Goal: Task Accomplishment & Management: Use online tool/utility

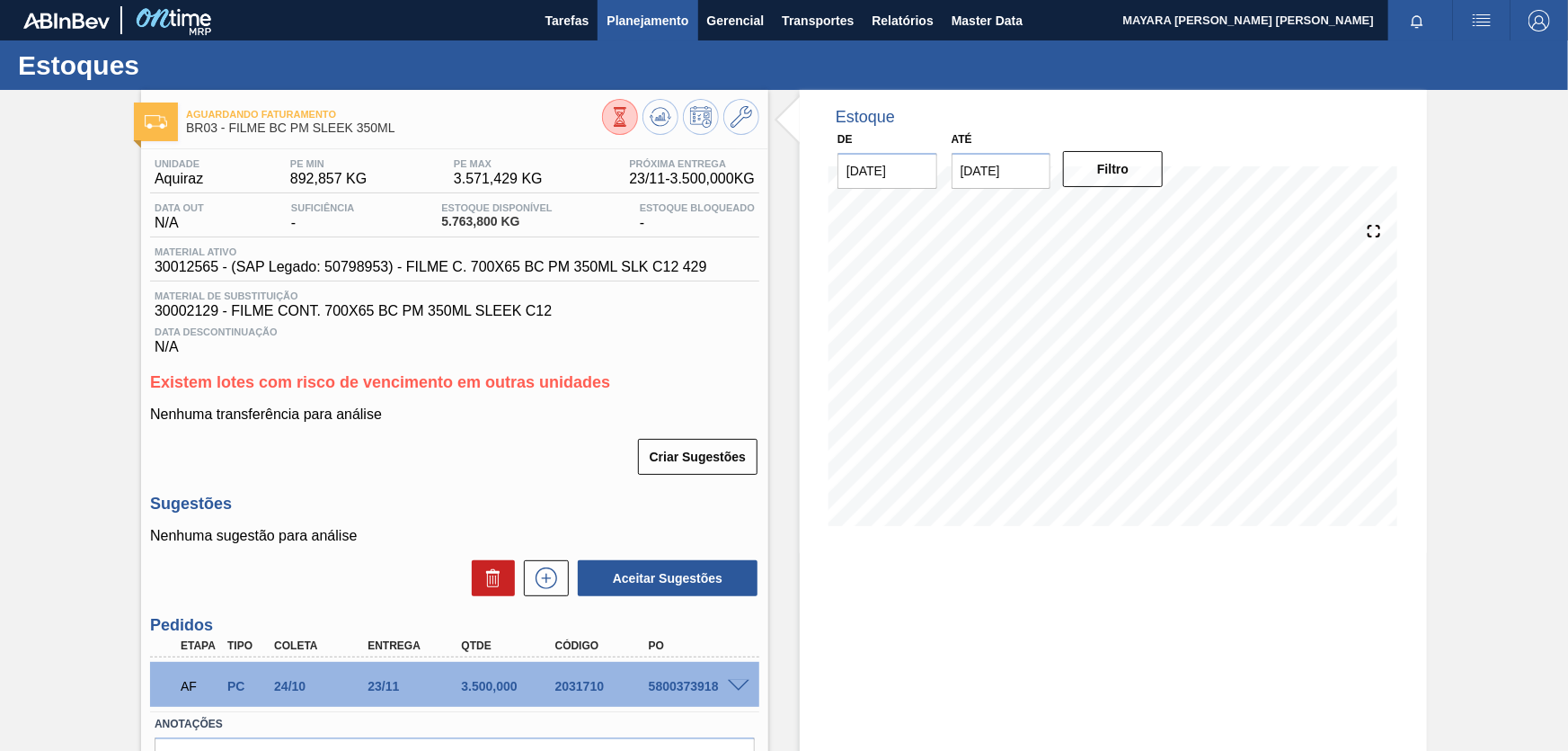
click at [653, 25] on span "Planejamento" at bounding box center [647, 21] width 82 height 22
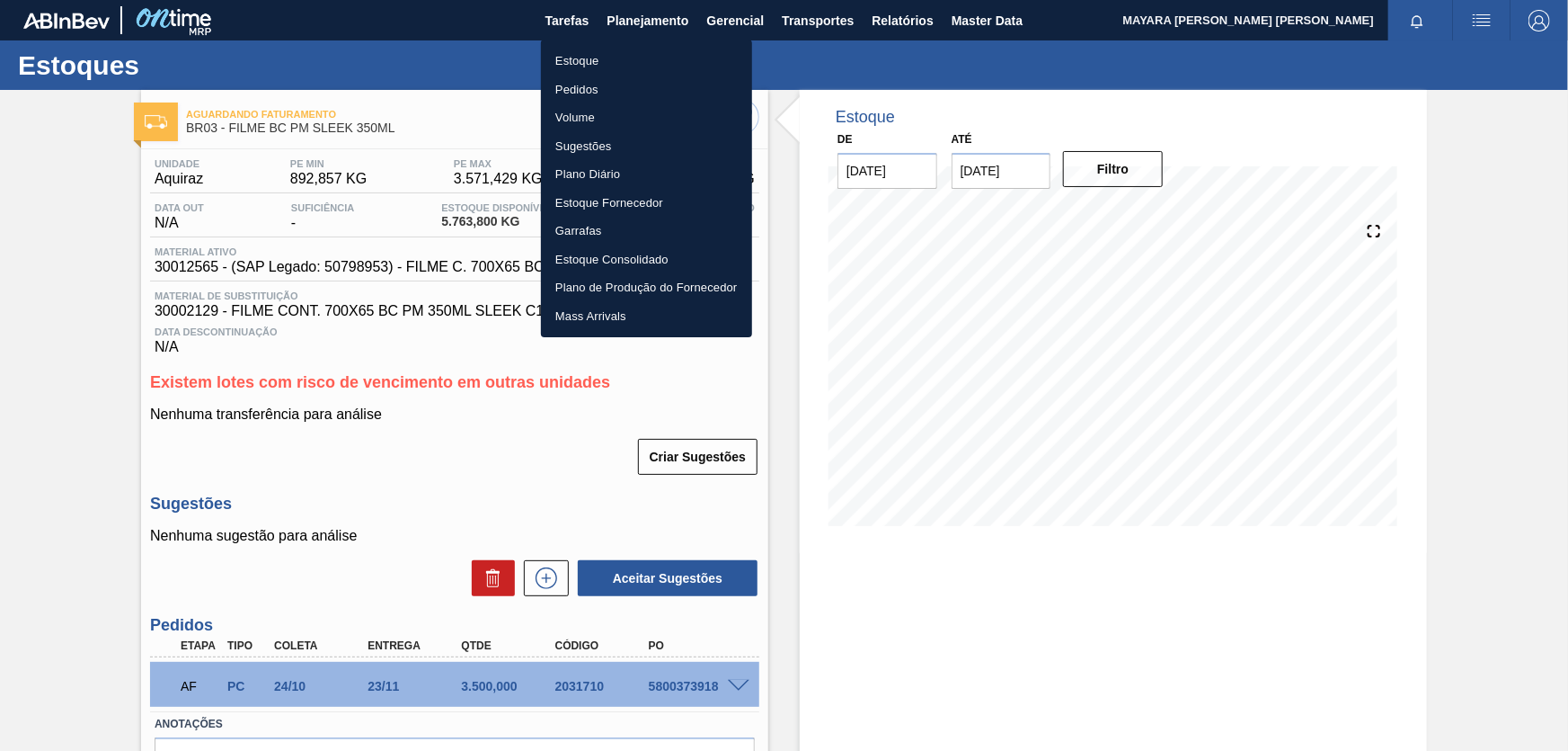
click at [599, 81] on li "Pedidos" at bounding box center [647, 90] width 211 height 29
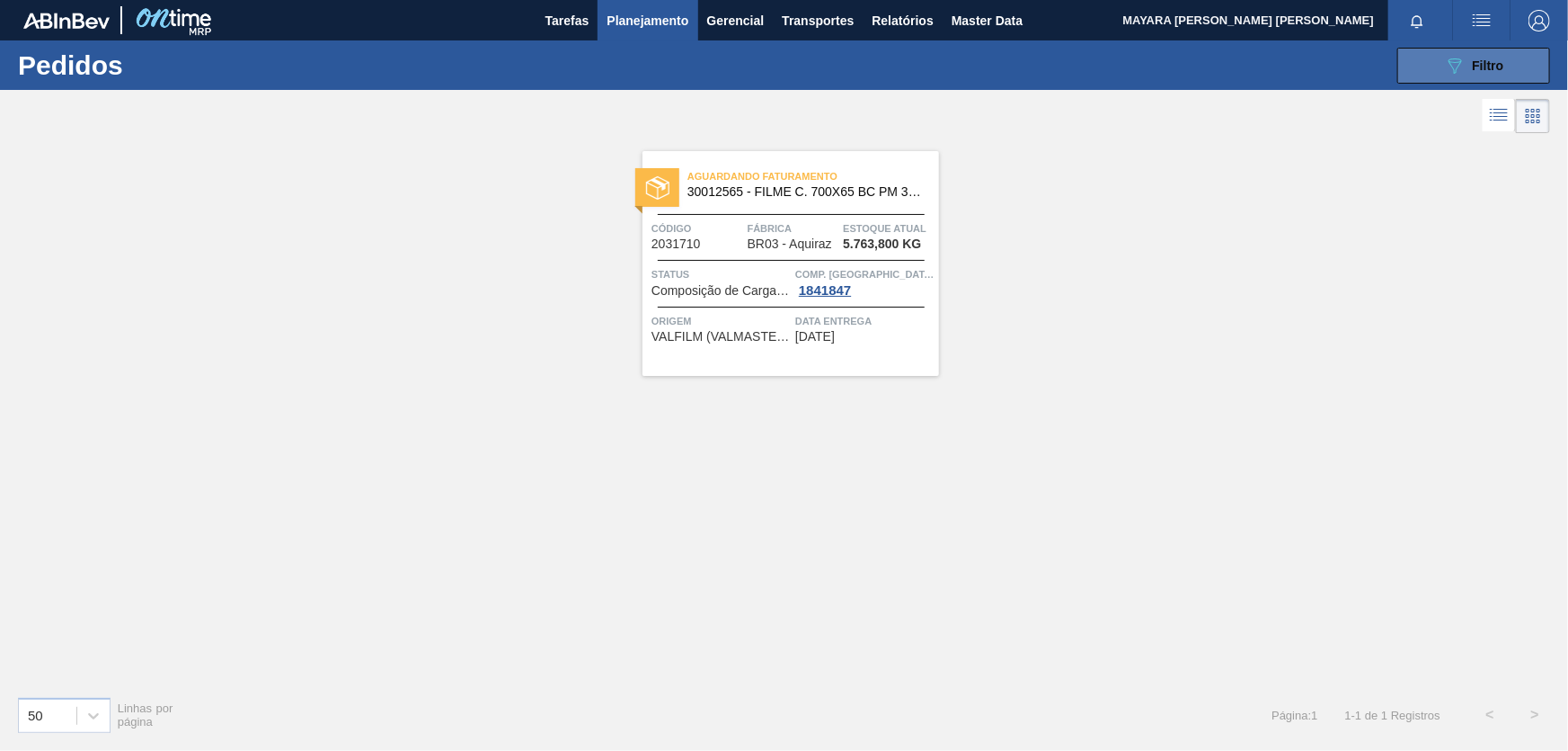
click at [1453, 69] on icon "089F7B8B-B2A5-4AFE-B5C0-19BA573D28AC" at bounding box center [1455, 66] width 22 height 22
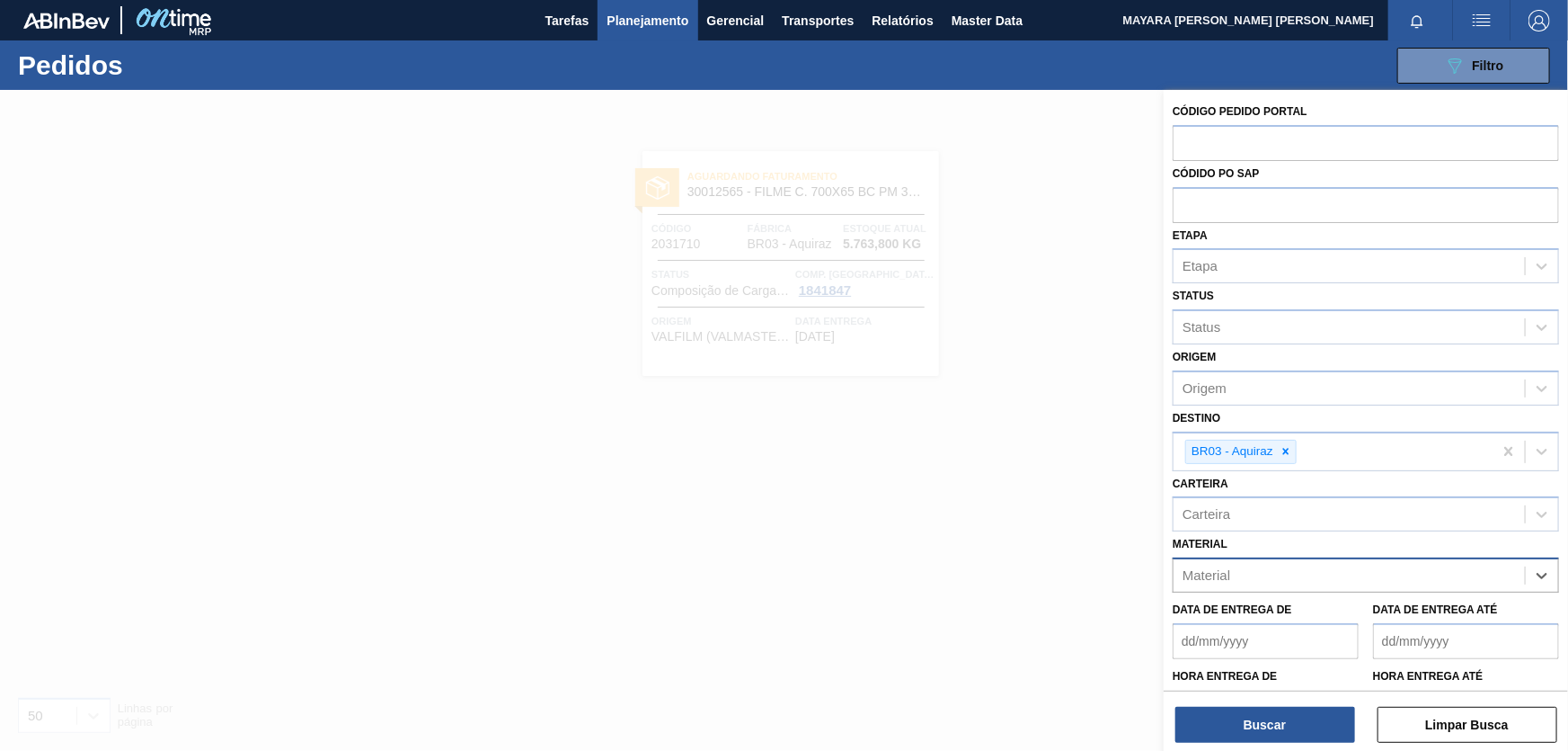
paste input "30003518"
type input "30003518"
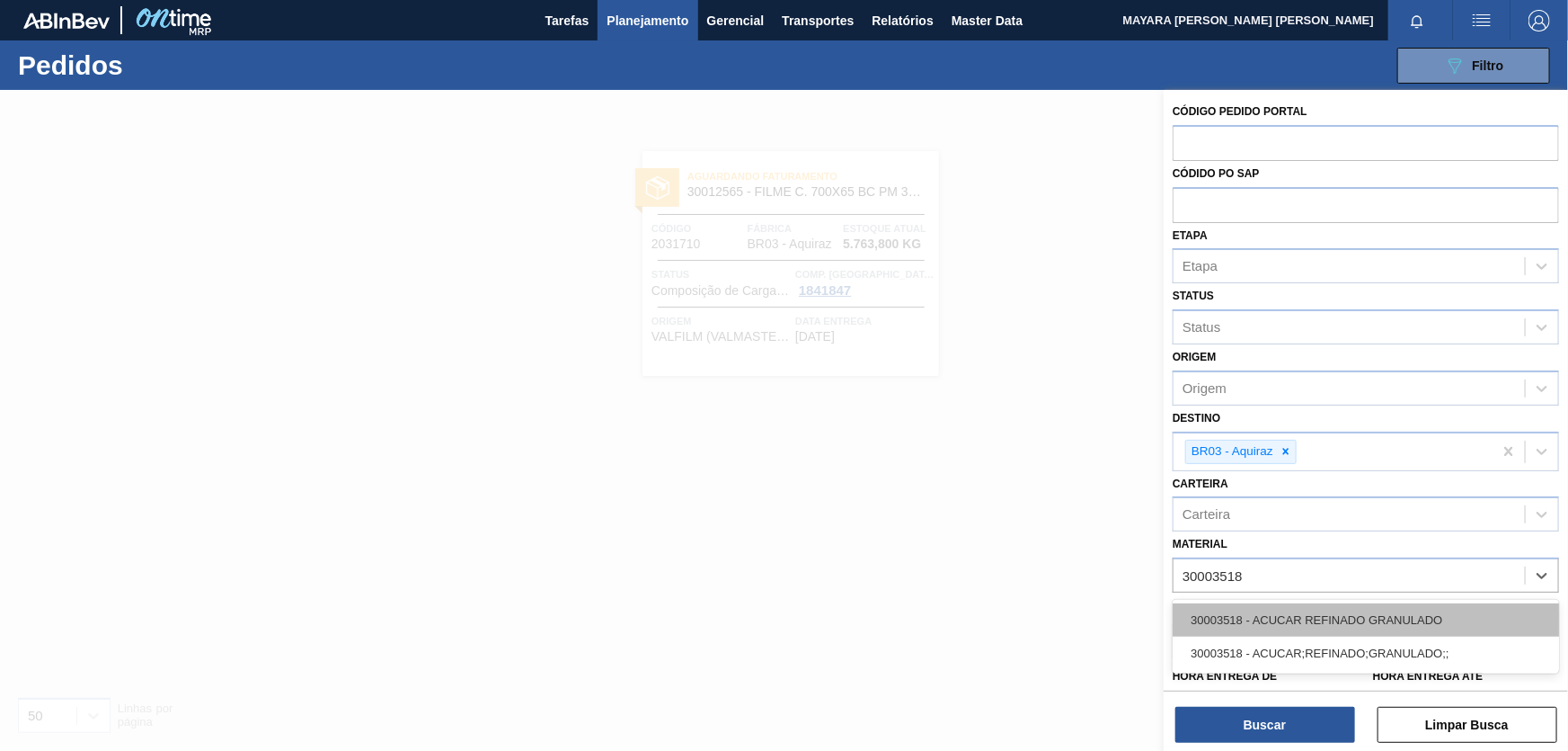
click at [1420, 618] on div "30003518 - ACUCAR REFINADO GRANULADO" at bounding box center [1366, 620] width 386 height 33
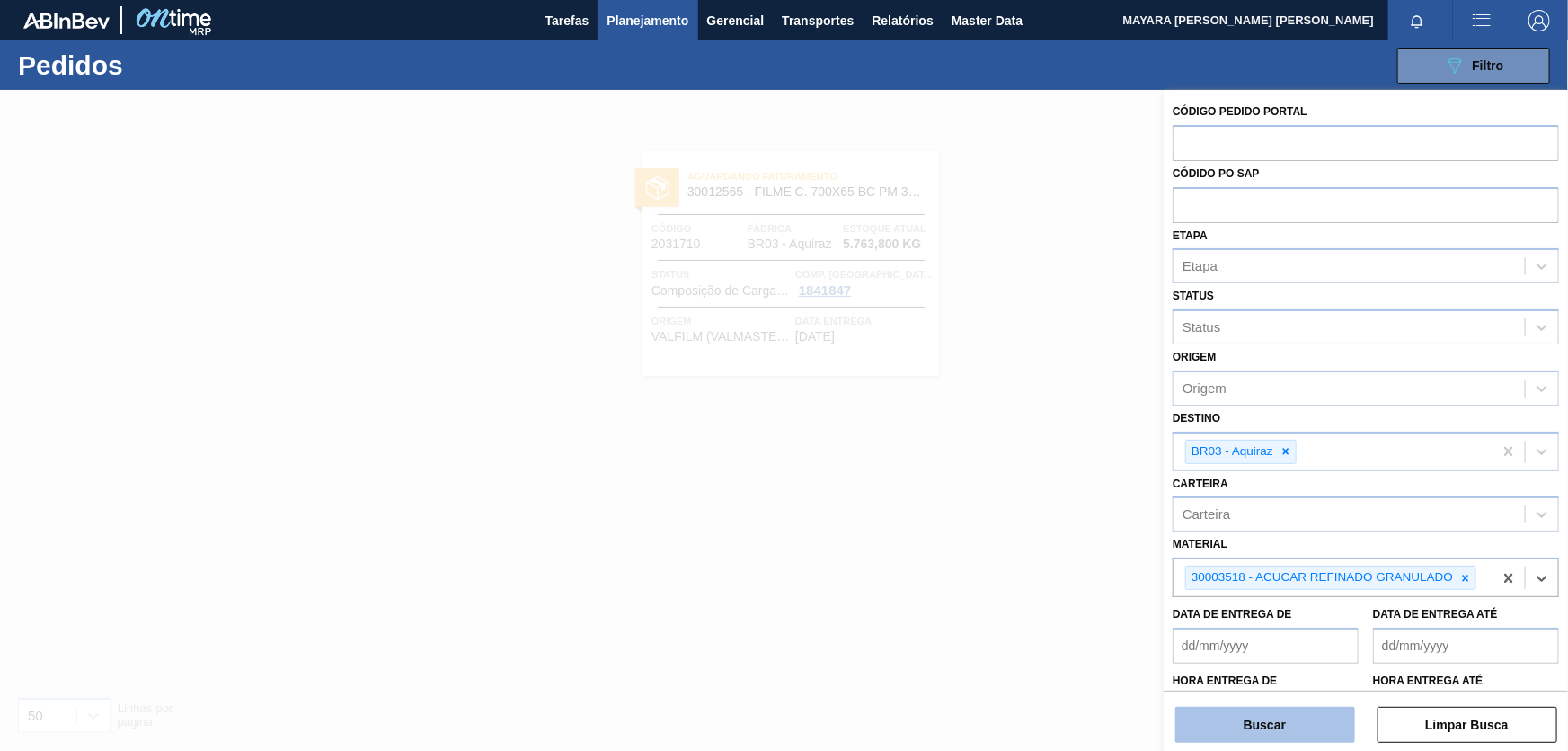
click at [1298, 724] on button "Buscar" at bounding box center [1265, 725] width 180 height 36
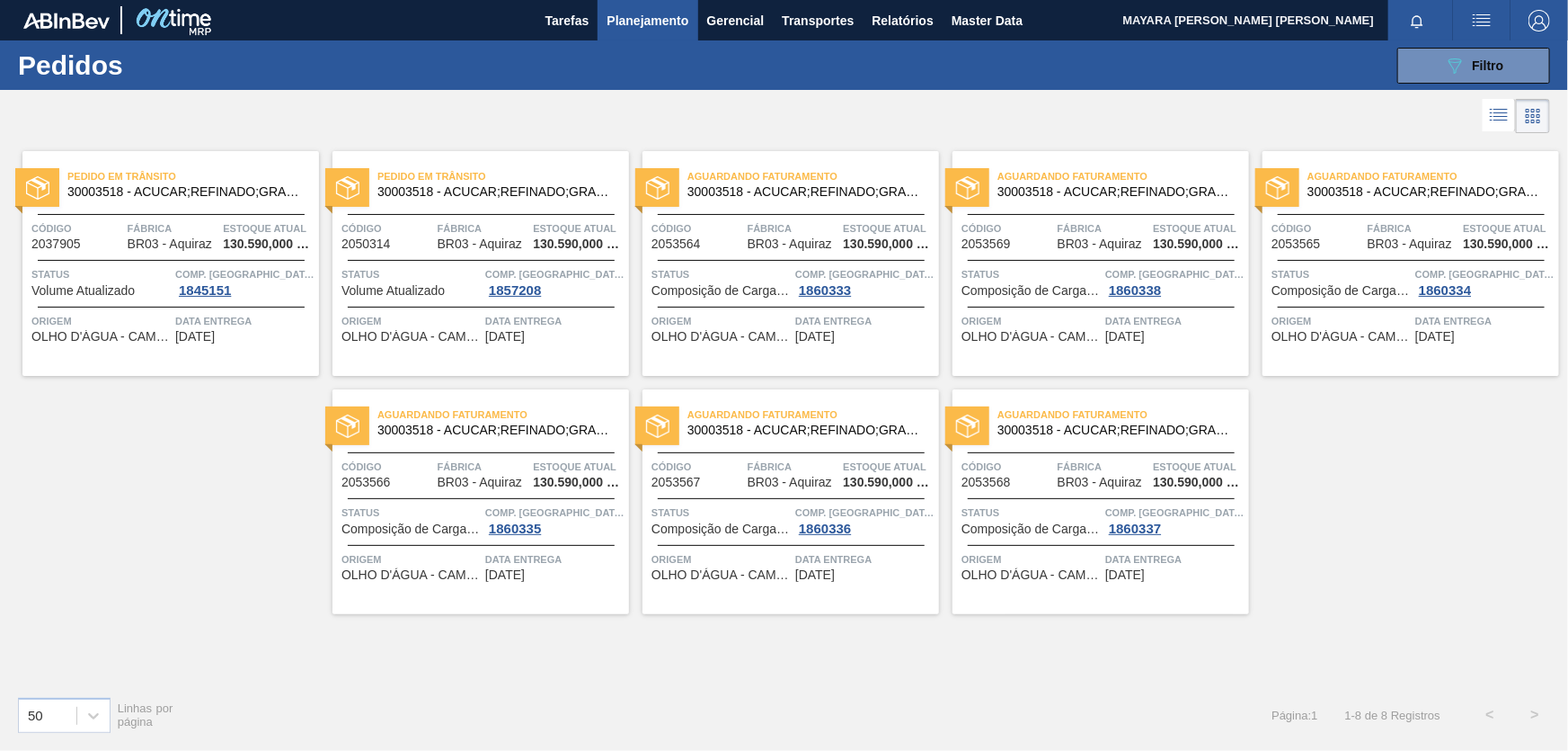
click at [177, 214] on div at bounding box center [171, 214] width 267 height 1
